Goal: Information Seeking & Learning: Learn about a topic

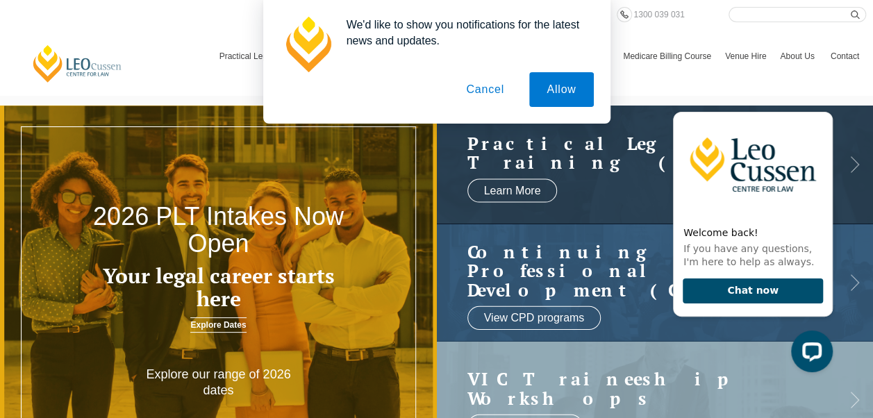
click at [486, 92] on button "Cancel" at bounding box center [484, 89] width 73 height 35
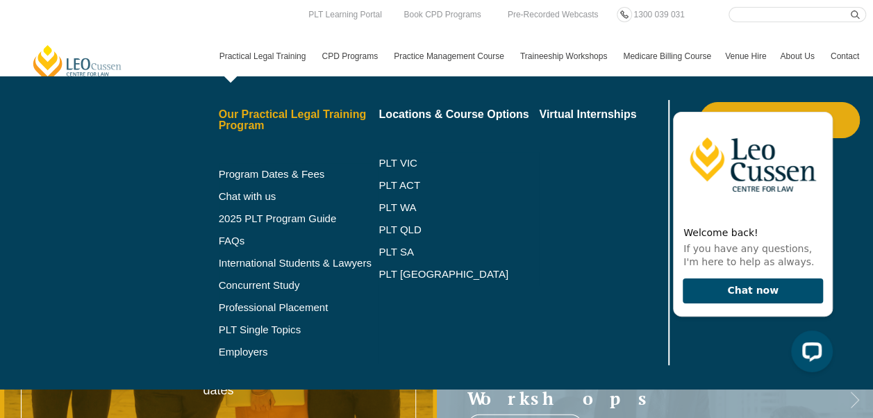
click at [249, 121] on link "Our Practical Legal Training Program" at bounding box center [299, 120] width 160 height 22
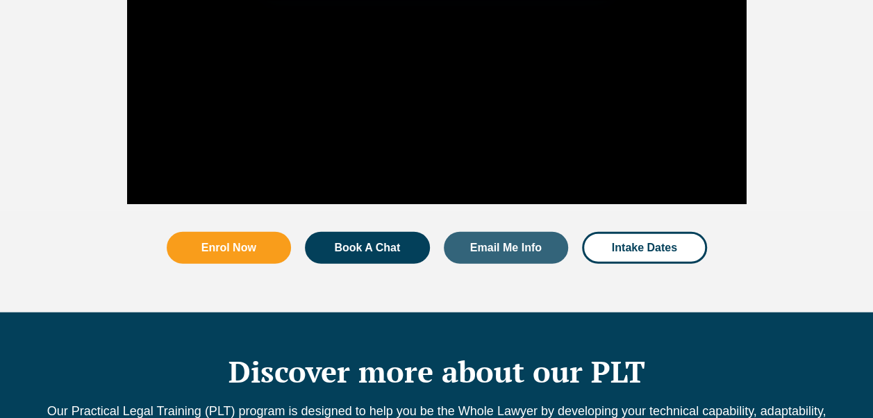
scroll to position [1643, 0]
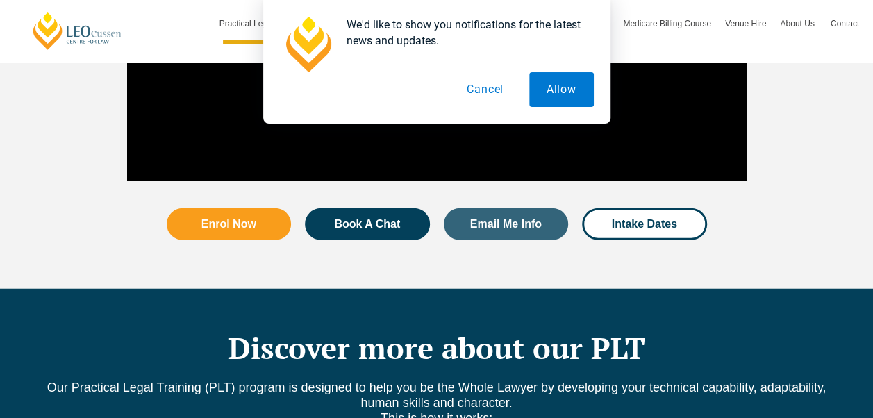
click at [491, 88] on button "Cancel" at bounding box center [485, 89] width 72 height 35
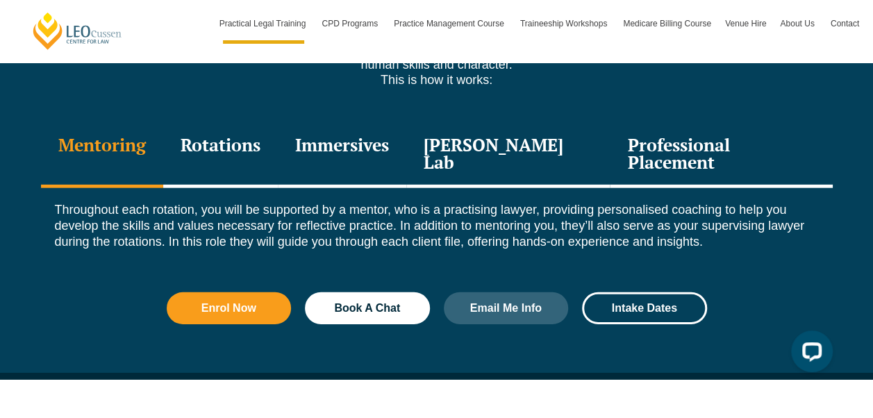
scroll to position [1983, 0]
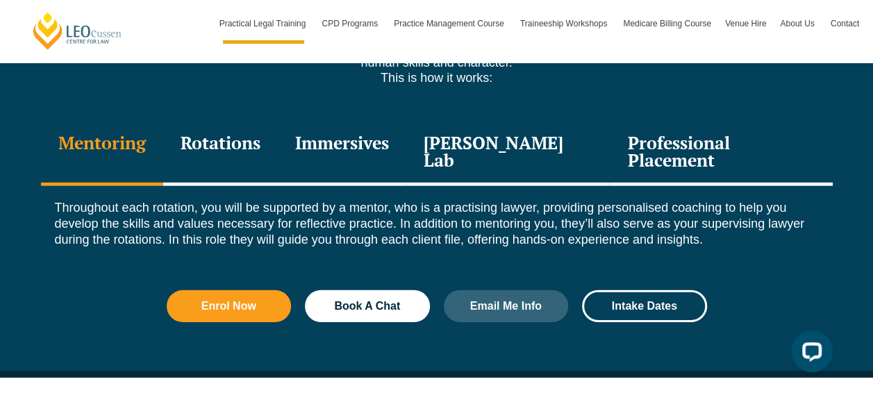
click at [675, 120] on div "Professional Placement" at bounding box center [720, 153] width 222 height 66
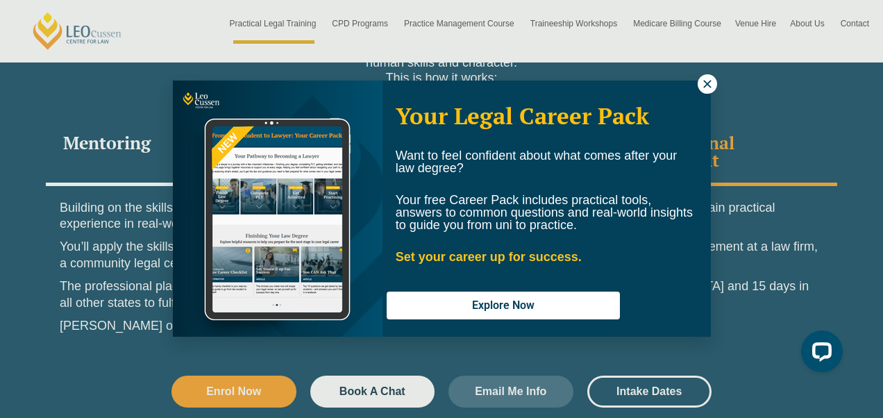
click at [708, 87] on icon at bounding box center [707, 84] width 12 height 12
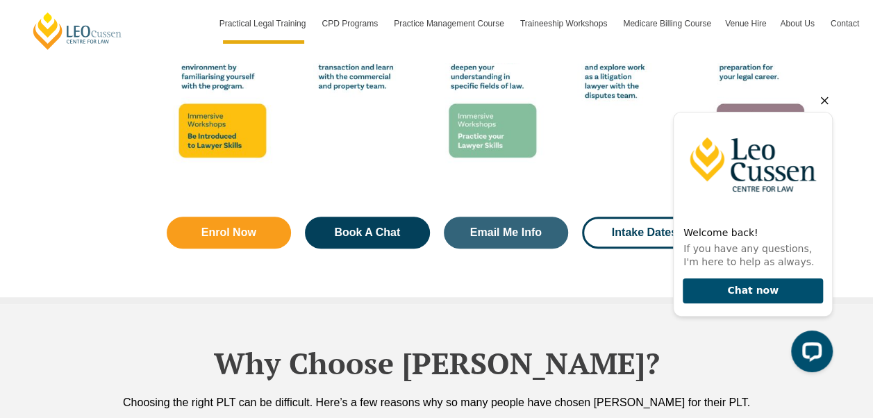
scroll to position [2700, 0]
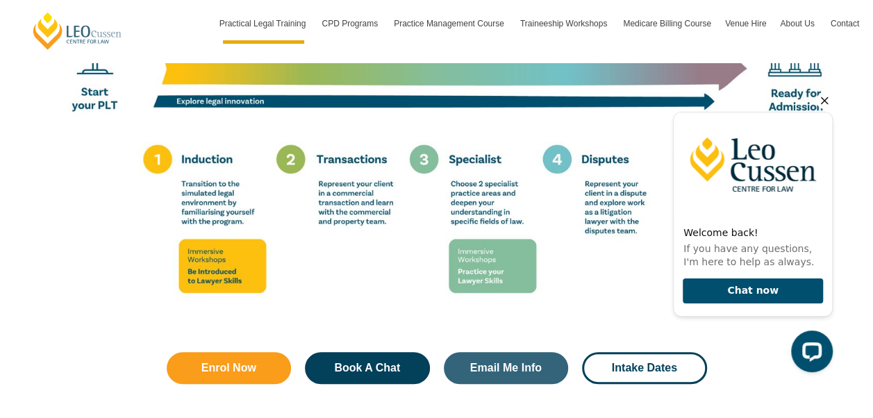
click at [821, 101] on icon "Hide greeting" at bounding box center [824, 100] width 17 height 17
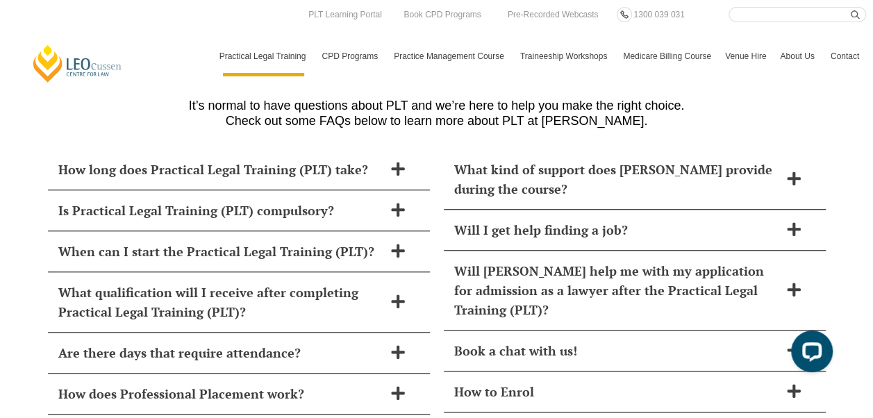
scroll to position [5707, 0]
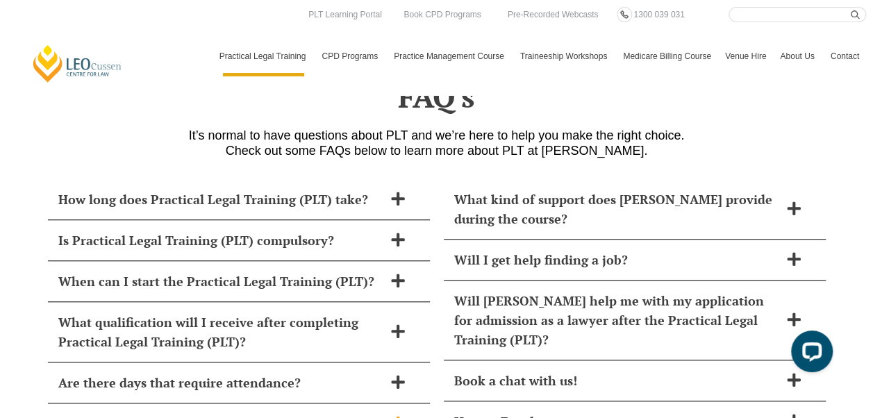
click at [399, 415] on icon at bounding box center [397, 422] width 15 height 15
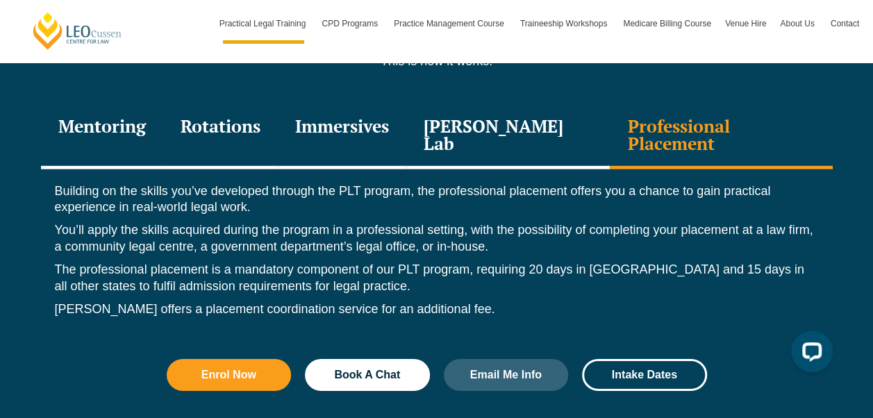
scroll to position [1996, 0]
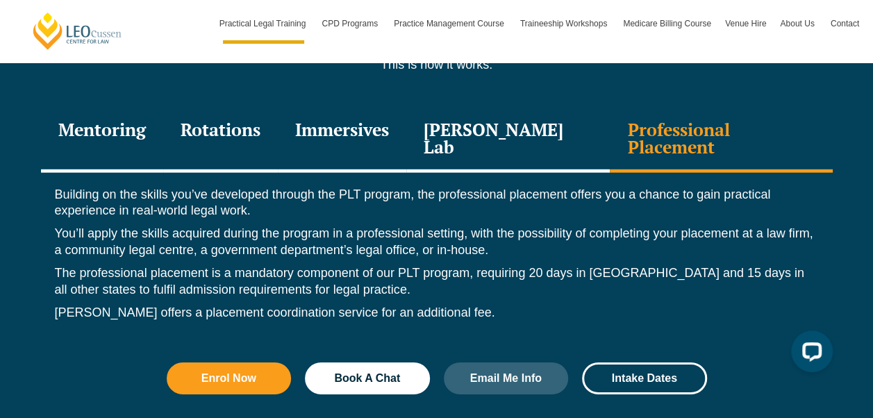
click at [135, 113] on div "Mentoring" at bounding box center [102, 140] width 122 height 66
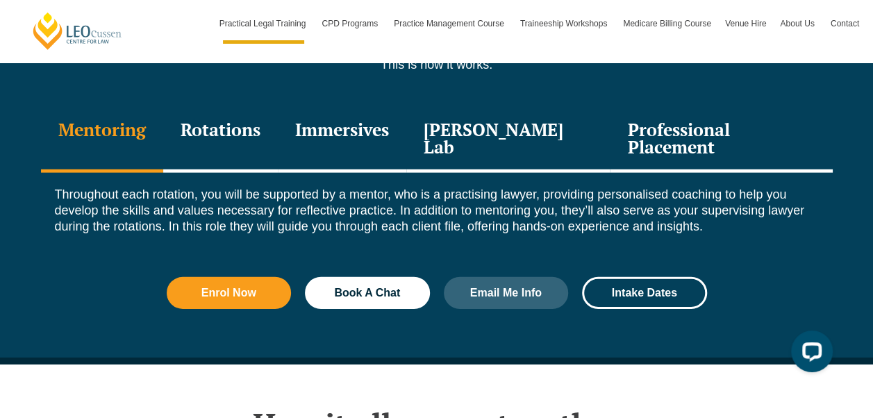
click at [219, 107] on div "Rotations" at bounding box center [220, 140] width 115 height 66
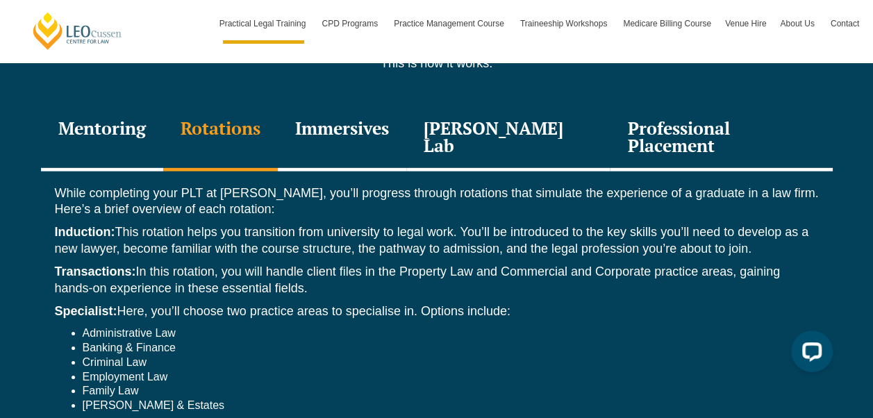
scroll to position [1994, 0]
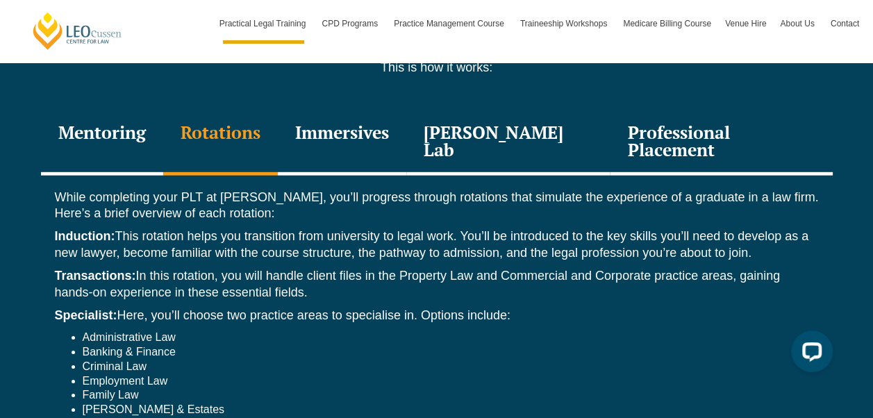
click at [375, 110] on div "Immersives" at bounding box center [342, 143] width 128 height 66
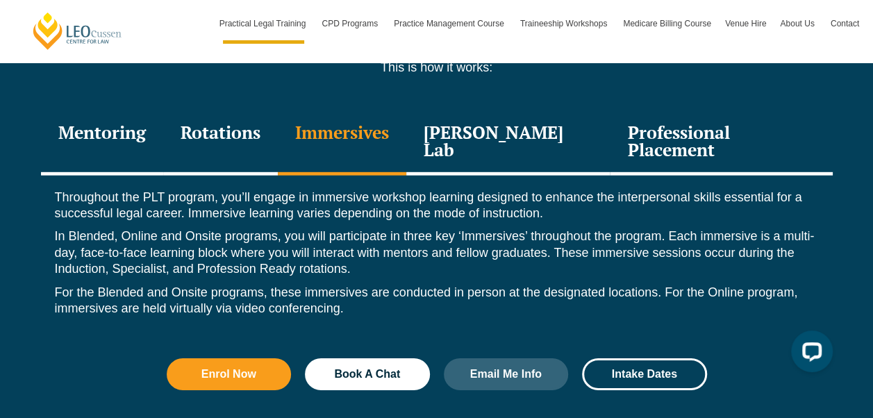
click at [501, 110] on div "Leo Justice Lab" at bounding box center [508, 143] width 204 height 66
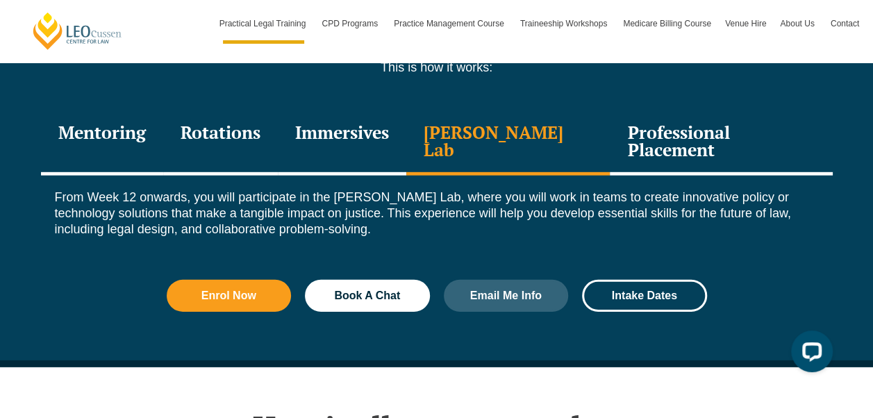
click at [681, 110] on div "Professional Placement" at bounding box center [720, 143] width 222 height 66
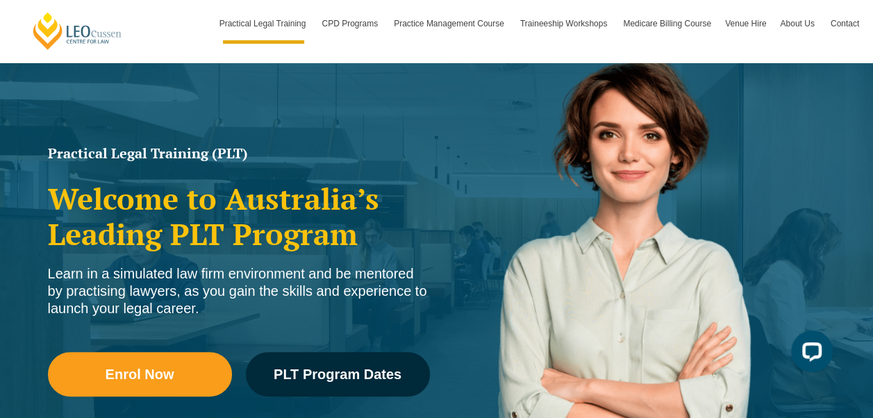
scroll to position [0, 0]
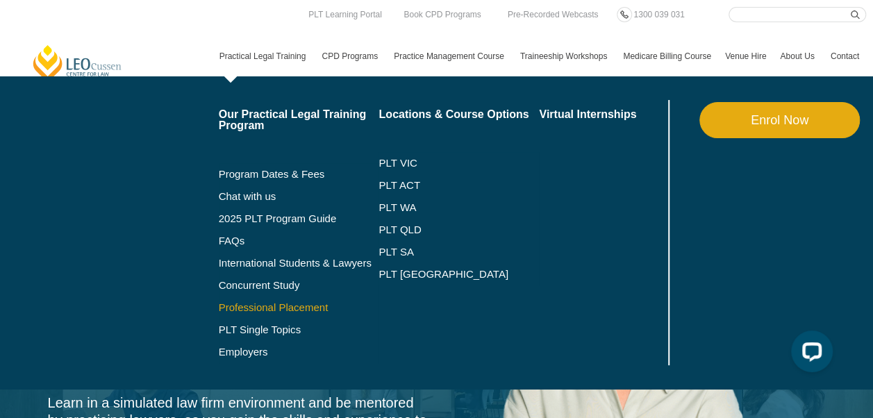
click at [286, 308] on link "Professional Placement" at bounding box center [299, 307] width 160 height 11
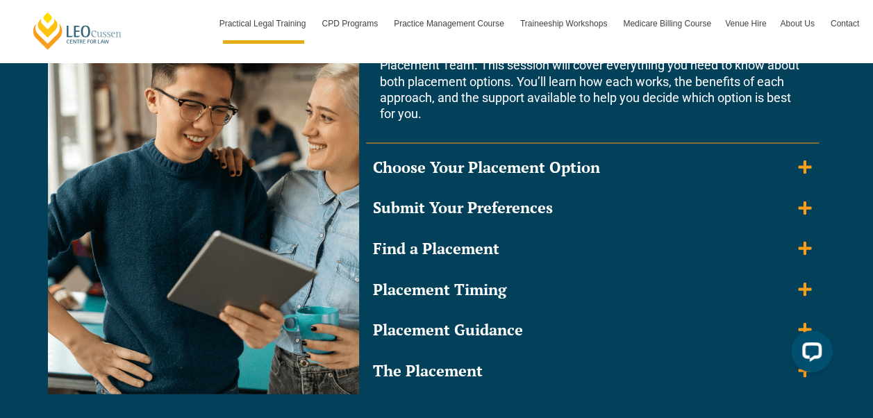
scroll to position [1377, 0]
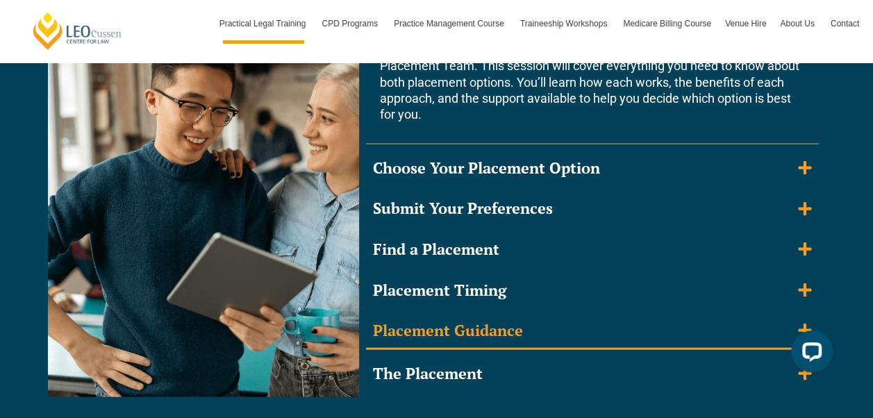
click at [766, 320] on summary "Placement Guidance" at bounding box center [592, 332] width 453 height 36
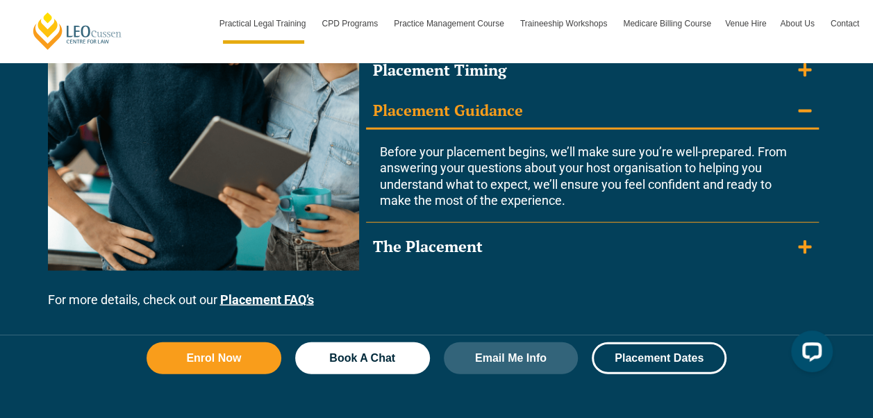
scroll to position [1479, 0]
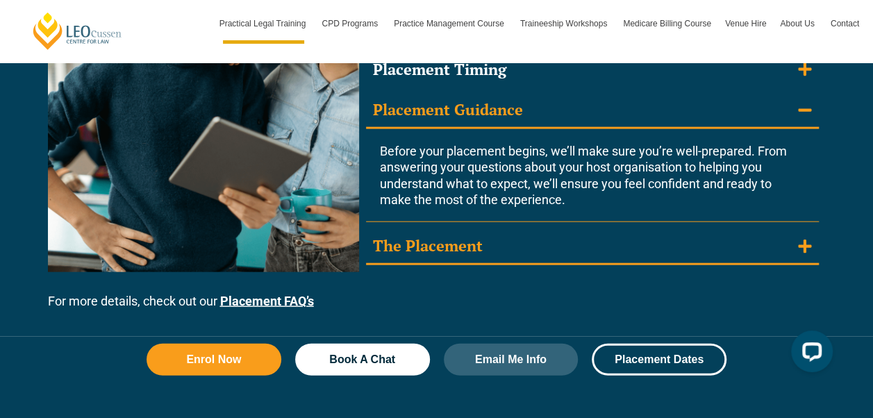
click at [765, 244] on summary "The Placement" at bounding box center [592, 247] width 453 height 36
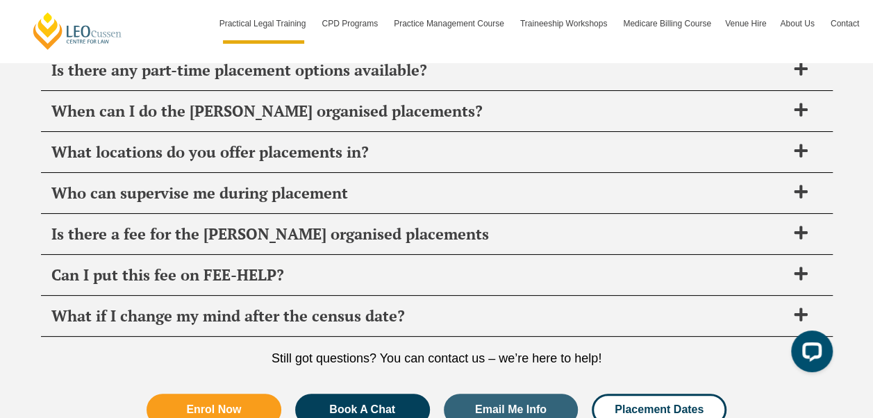
scroll to position [5228, 0]
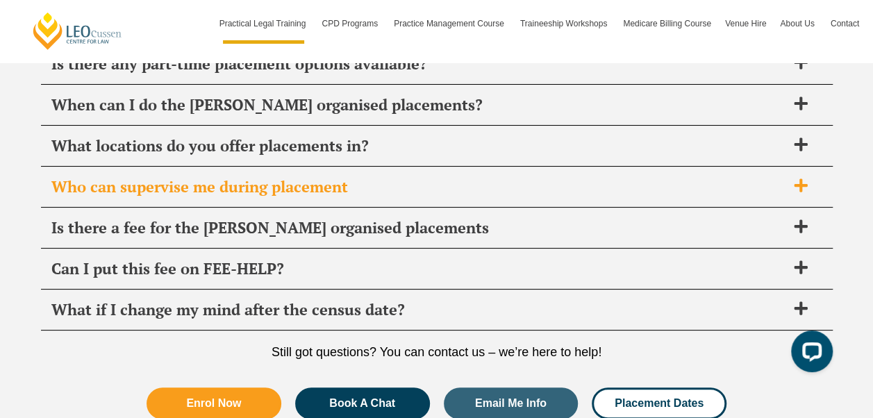
click at [796, 169] on div "Who can supervise me during placement" at bounding box center [436, 187] width 791 height 41
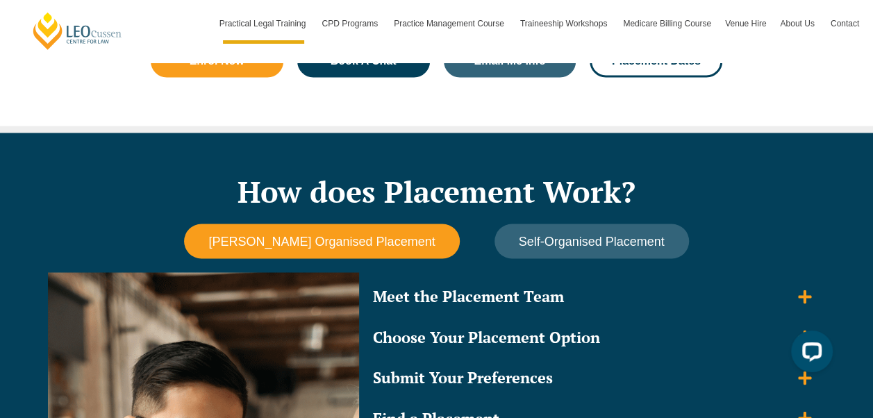
scroll to position [1090, 0]
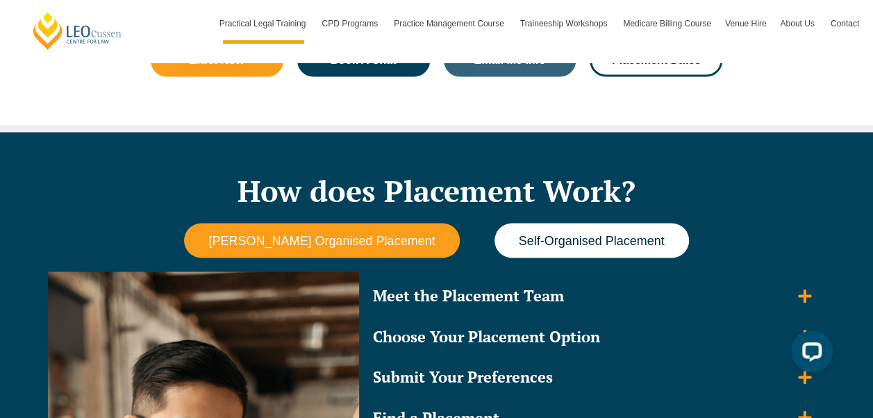
click at [618, 235] on span "Self-Organised Placement" at bounding box center [592, 240] width 146 height 15
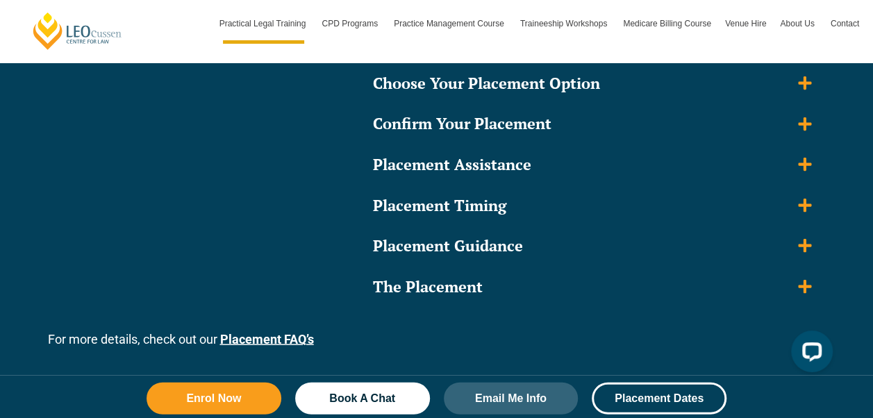
scroll to position [1461, 0]
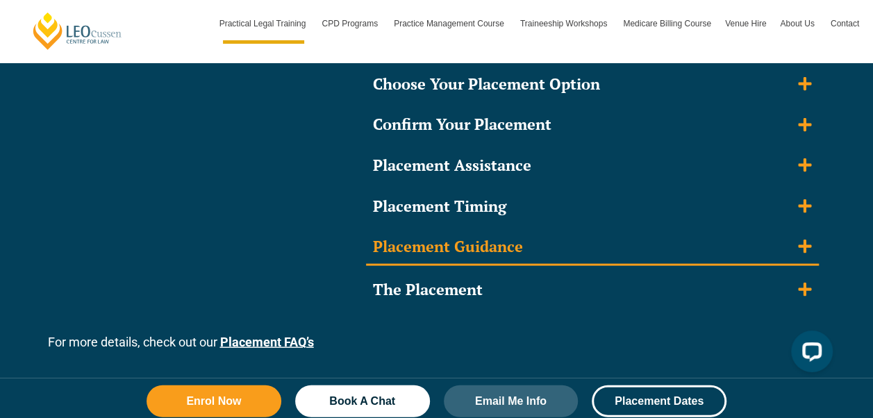
click at [771, 254] on summary "Placement Guidance" at bounding box center [592, 248] width 453 height 36
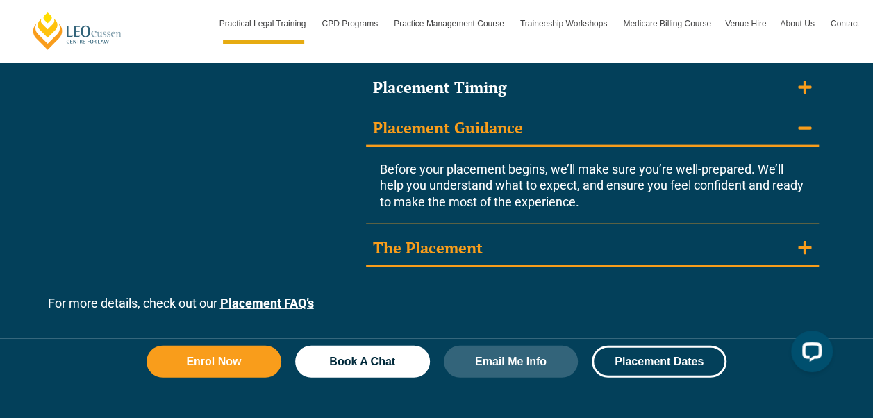
click at [723, 250] on summary "The Placement" at bounding box center [592, 249] width 453 height 36
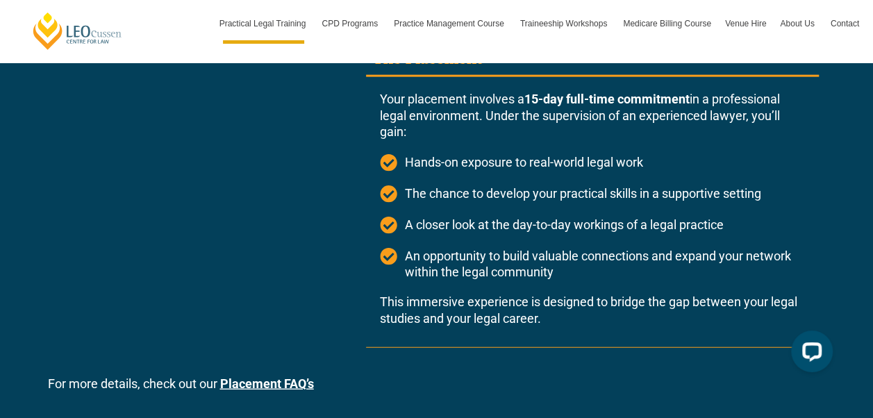
scroll to position [1572, 0]
